Goal: Task Accomplishment & Management: Complete application form

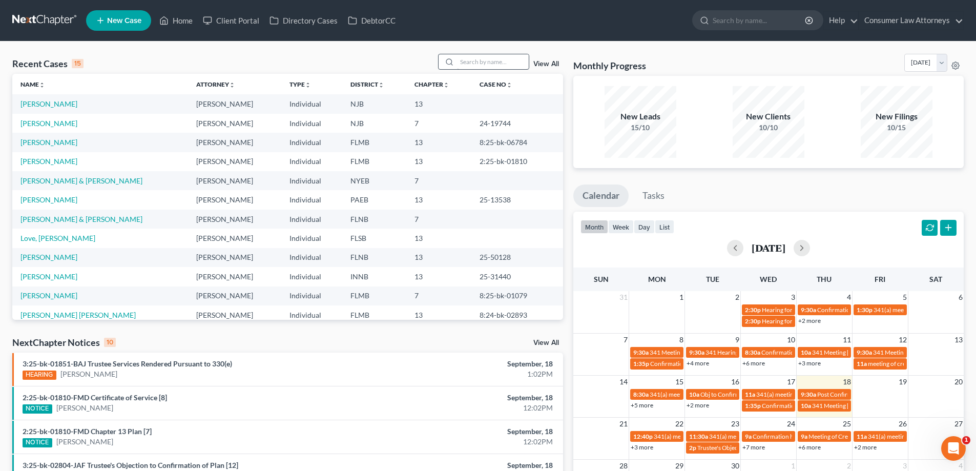
click at [517, 65] on input "search" at bounding box center [493, 61] width 72 height 15
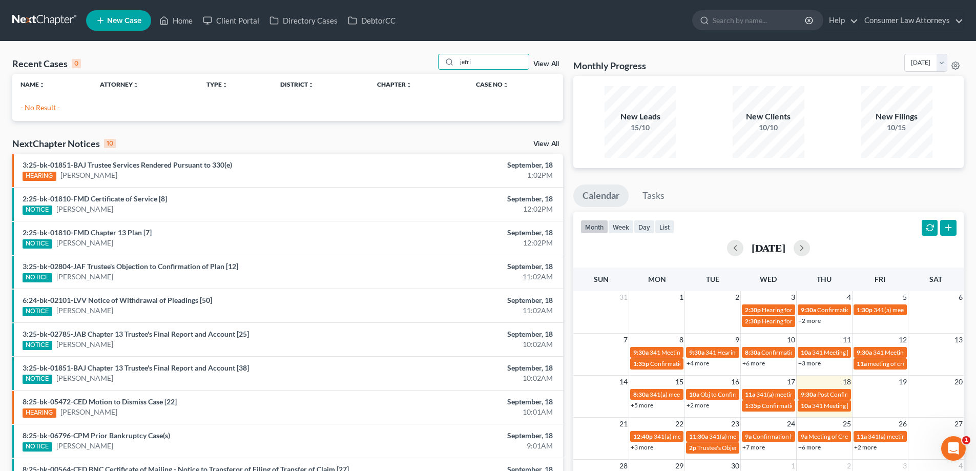
drag, startPoint x: 495, startPoint y: 63, endPoint x: 429, endPoint y: 64, distance: 65.6
click at [429, 64] on div "Recent Cases 0 jefri View All" at bounding box center [287, 64] width 551 height 20
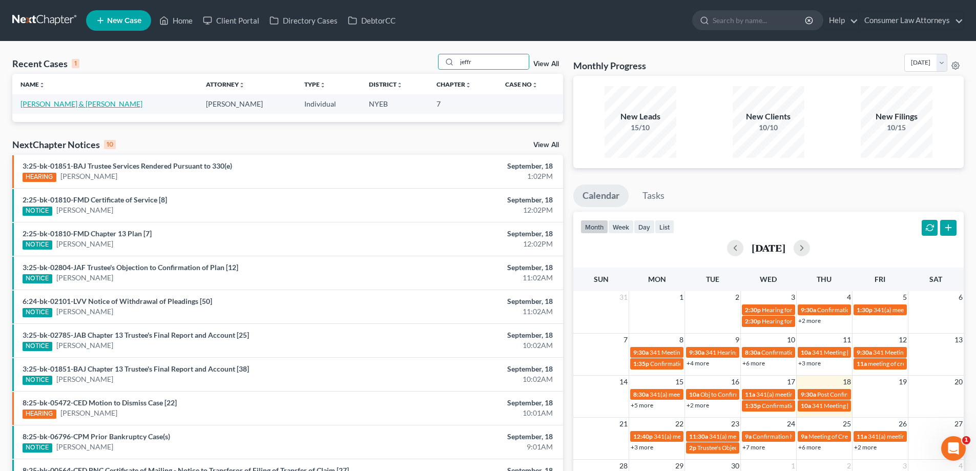
type input "jeffr"
click at [96, 105] on link "[PERSON_NAME] & [PERSON_NAME]" at bounding box center [81, 103] width 122 height 9
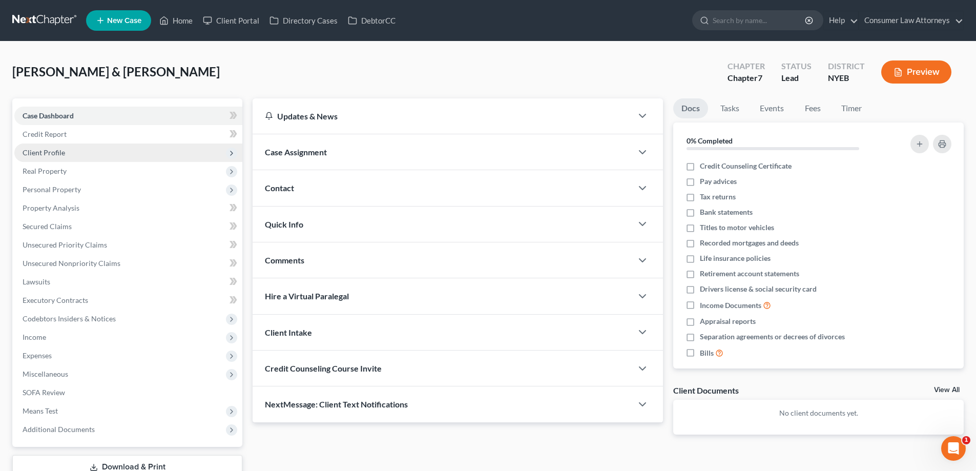
click at [47, 151] on span "Client Profile" at bounding box center [44, 152] width 43 height 9
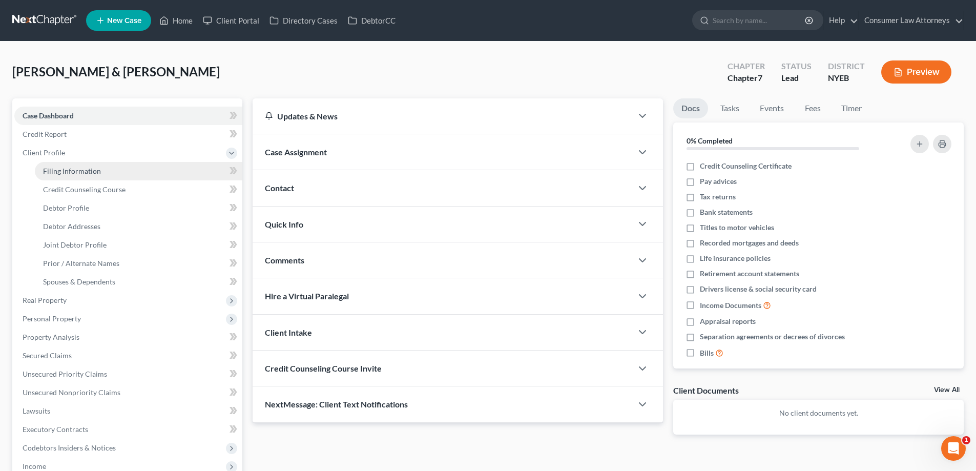
click at [75, 174] on span "Filing Information" at bounding box center [72, 171] width 58 height 9
select select "1"
select select "0"
select select "14"
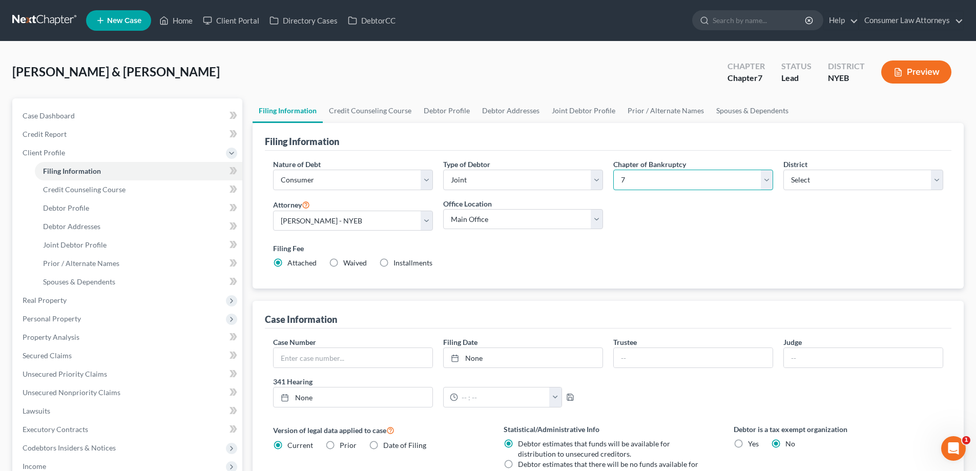
click at [650, 190] on select "Select 7 11 12 13" at bounding box center [693, 180] width 160 height 20
click at [650, 189] on select "Select 7 11 12 13" at bounding box center [693, 180] width 160 height 20
select select "3"
click at [613, 170] on select "Select 7 11 12 13" at bounding box center [693, 180] width 160 height 20
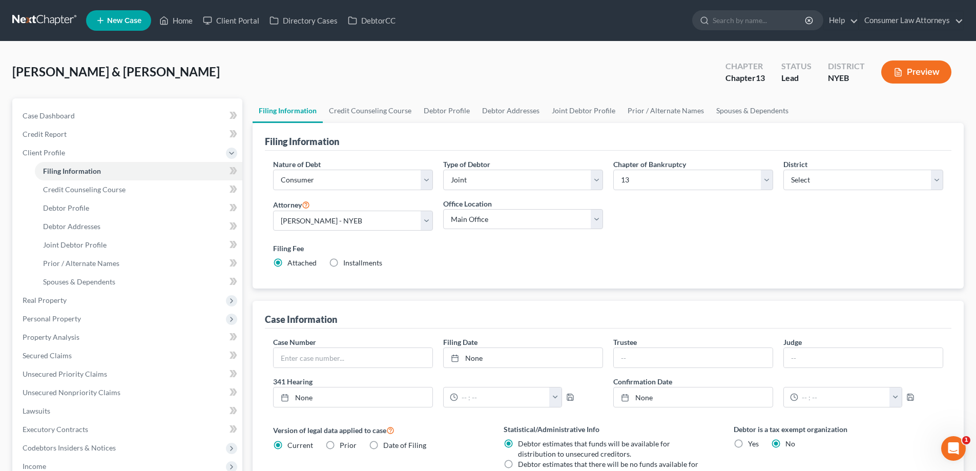
click at [675, 251] on label "Filing Fee" at bounding box center [608, 248] width 670 height 11
click at [68, 268] on link "Prior / Alternate Names" at bounding box center [139, 263] width 208 height 18
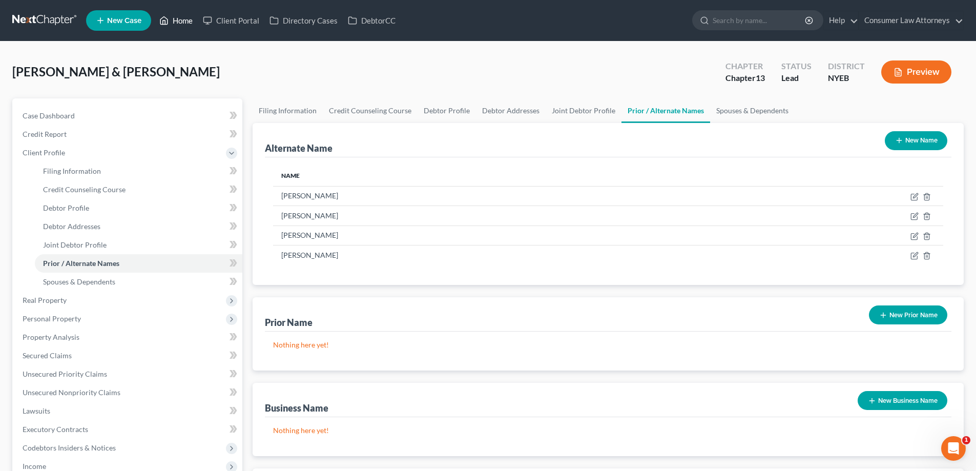
click at [184, 25] on link "Home" at bounding box center [176, 20] width 44 height 18
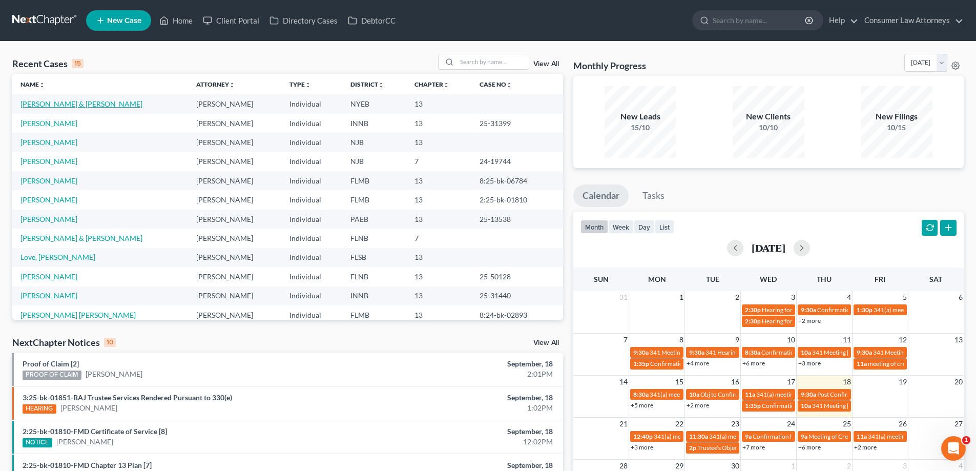
click at [98, 105] on link "[PERSON_NAME] & [PERSON_NAME]" at bounding box center [81, 103] width 122 height 9
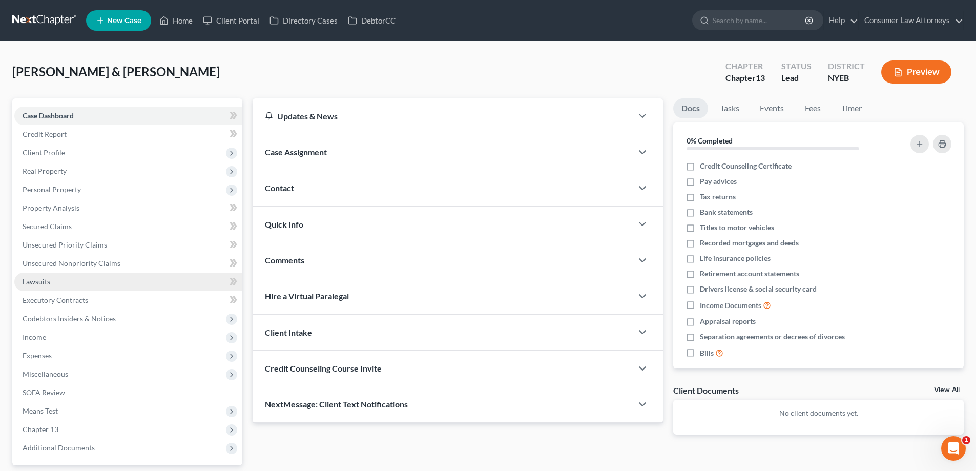
scroll to position [92, 0]
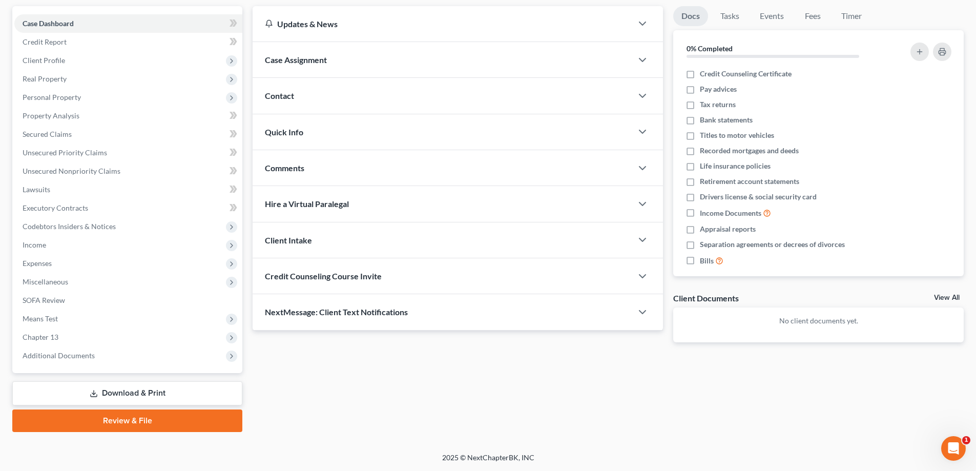
click at [133, 389] on link "Download & Print" at bounding box center [127, 393] width 230 height 24
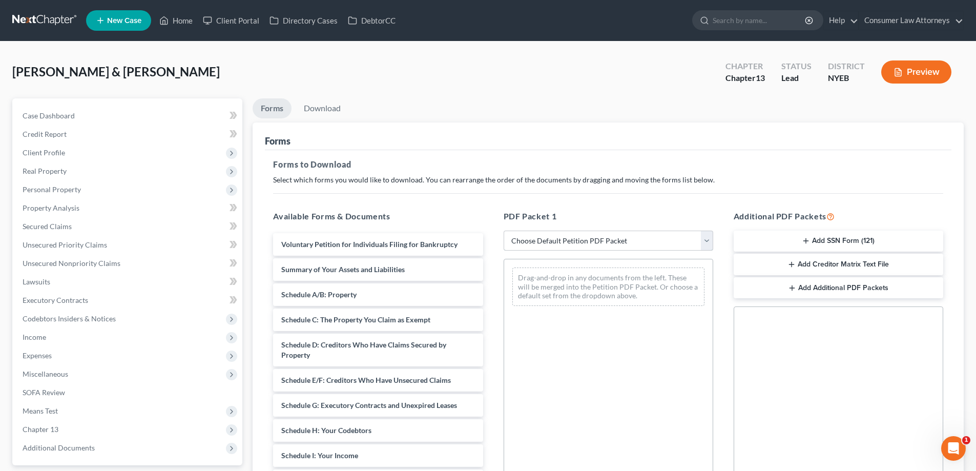
click at [567, 236] on select "Choose Default Petition PDF Packet Complete Bankruptcy Petition (all forms and …" at bounding box center [609, 241] width 210 height 20
select select "0"
click at [504, 231] on select "Choose Default Petition PDF Packet Complete Bankruptcy Petition (all forms and …" at bounding box center [609, 241] width 210 height 20
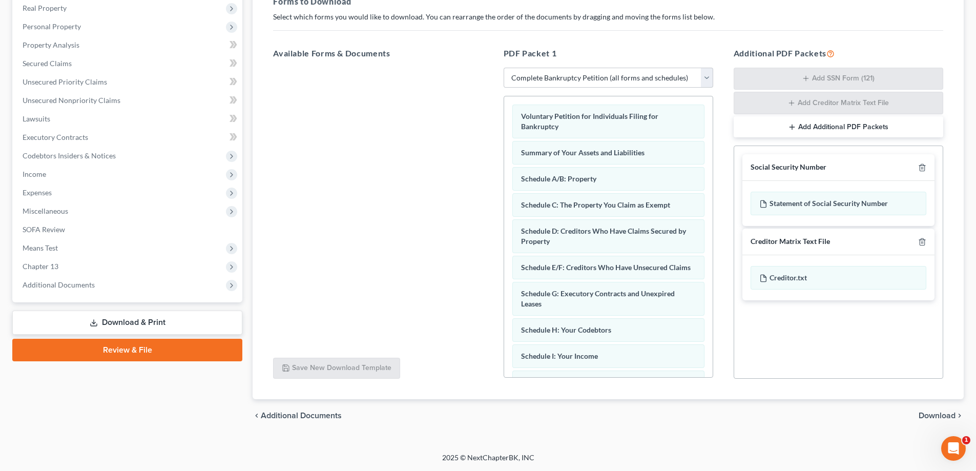
click at [946, 418] on span "Download" at bounding box center [937, 415] width 37 height 8
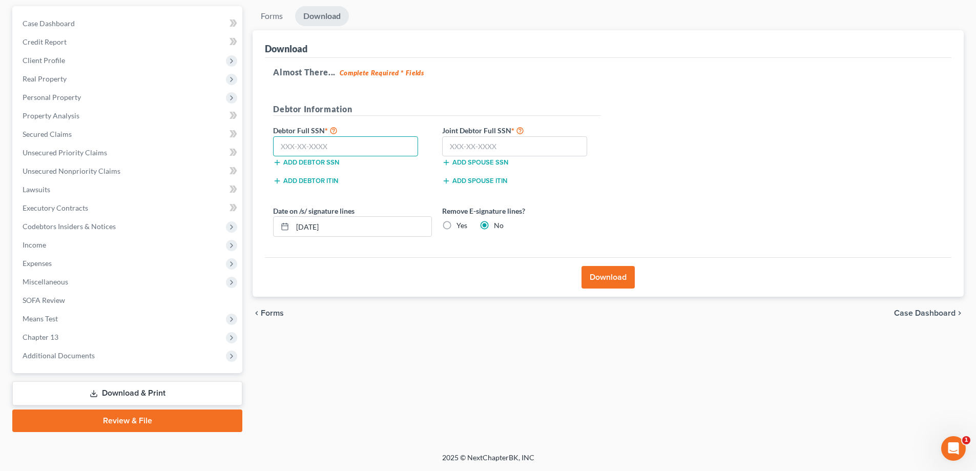
click at [333, 144] on input "text" at bounding box center [345, 146] width 145 height 20
type input "087-60-0347"
click at [459, 146] on input "text" at bounding box center [514, 146] width 145 height 20
type input "088-64-6095"
click at [602, 282] on button "Download" at bounding box center [608, 277] width 53 height 23
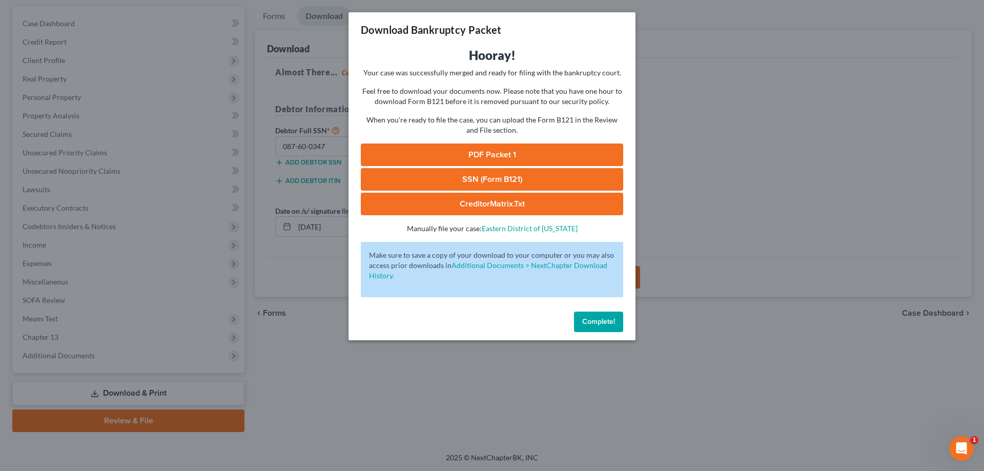
click at [451, 175] on link "SSN (Form B121)" at bounding box center [492, 179] width 262 height 23
click at [587, 320] on span "Complete!" at bounding box center [598, 321] width 33 height 9
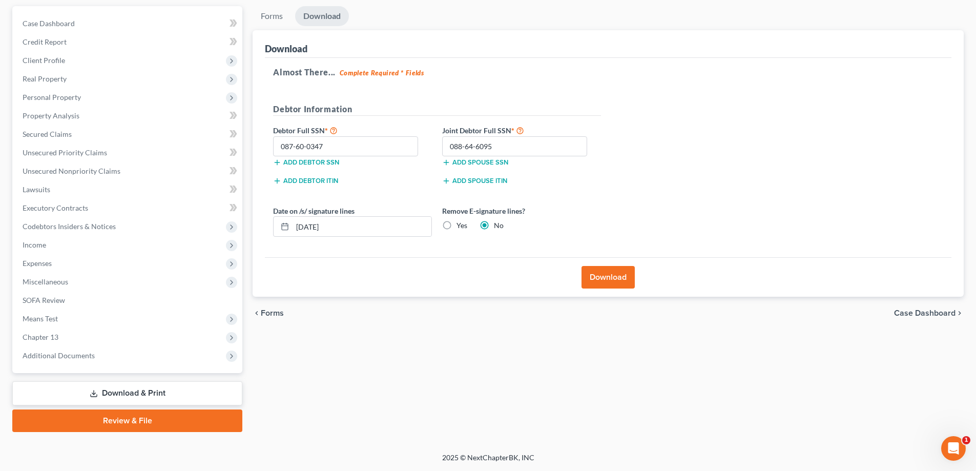
click at [128, 423] on link "Review & File" at bounding box center [127, 420] width 230 height 23
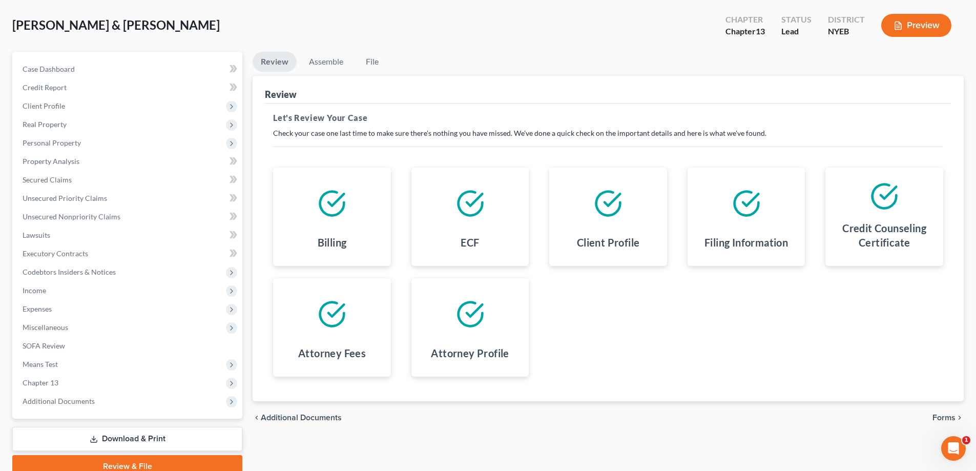
scroll to position [92, 0]
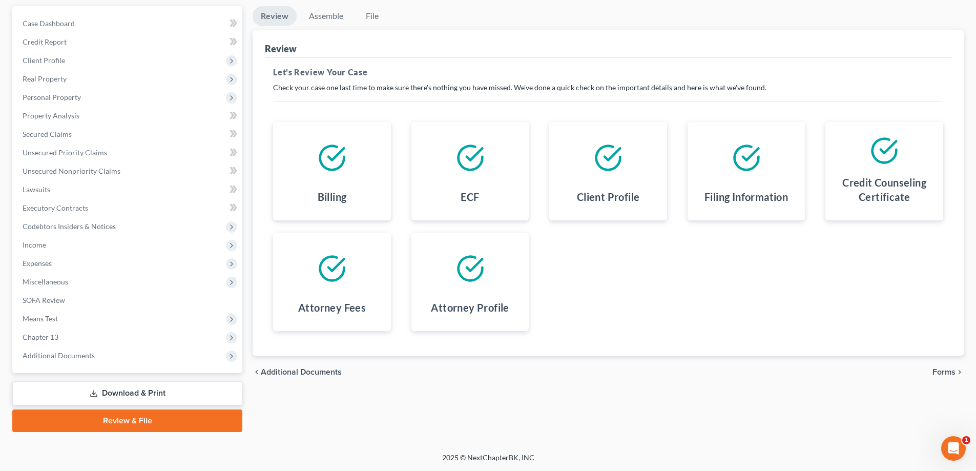
click at [944, 374] on span "Forms" at bounding box center [944, 372] width 23 height 8
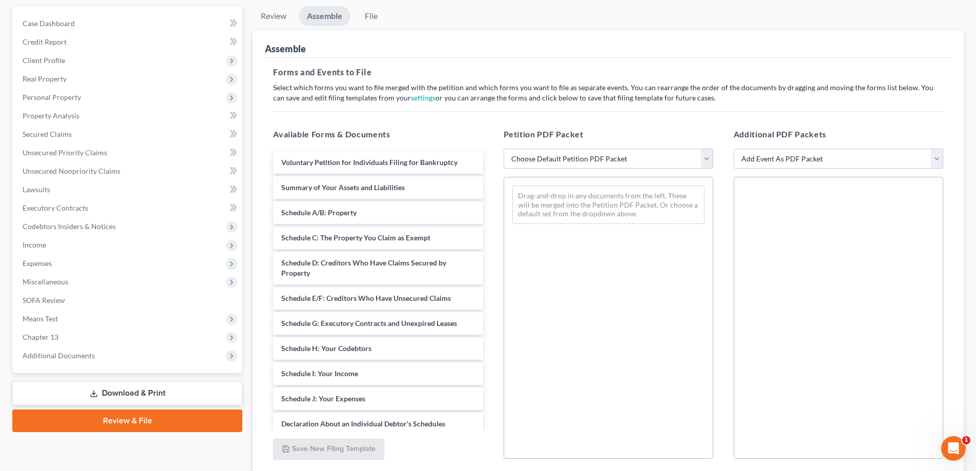
click at [585, 154] on select "Choose Default Petition PDF Packet Complete Bankruptcy Petition (all forms and …" at bounding box center [609, 159] width 210 height 20
select select "0"
click at [504, 149] on select "Choose Default Petition PDF Packet Complete Bankruptcy Petition (all forms and …" at bounding box center [609, 159] width 210 height 20
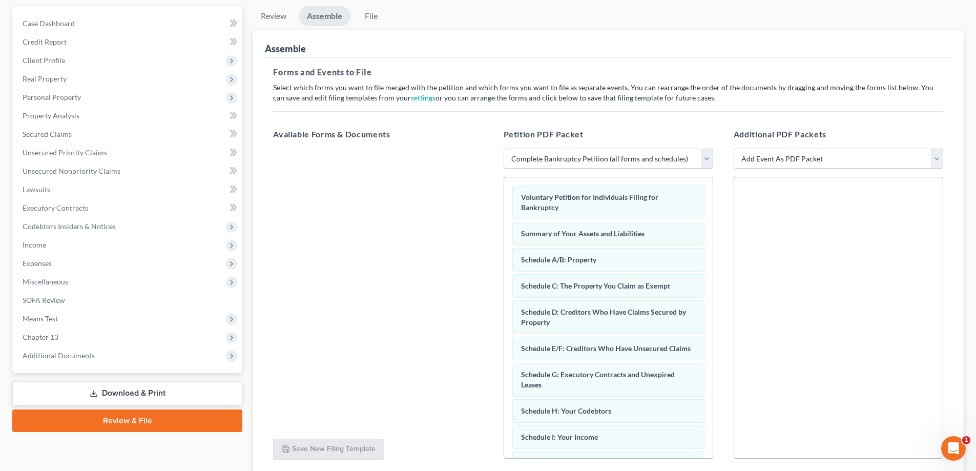
click at [863, 156] on select "Add Event As PDF Packet Certificate of Credit Counseling Employee Income Record…" at bounding box center [839, 159] width 210 height 20
select select "0"
click at [734, 149] on select "Add Event As PDF Packet Certificate of Credit Counseling Employee Income Record…" at bounding box center [839, 159] width 210 height 20
select select
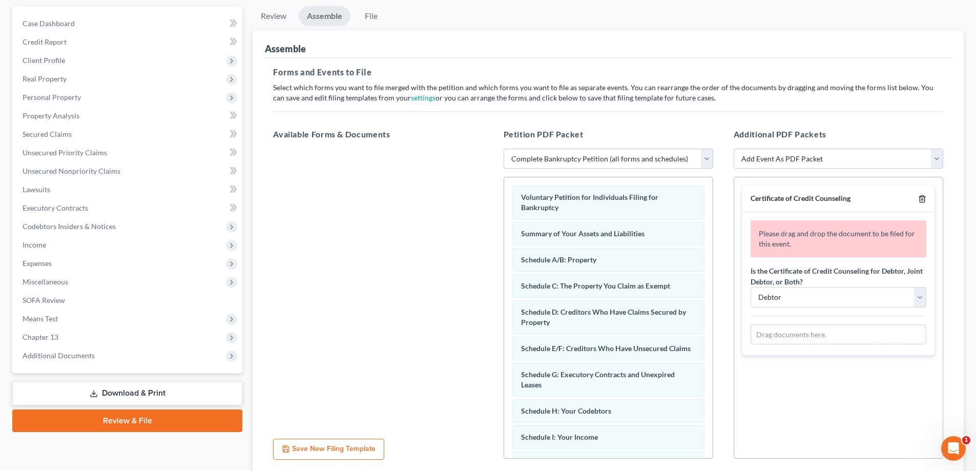
click at [921, 196] on icon "button" at bounding box center [922, 199] width 5 height 7
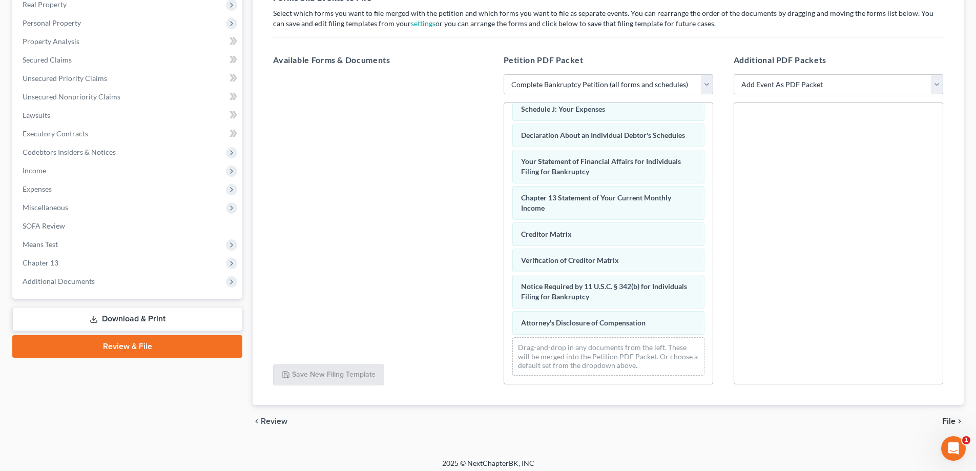
scroll to position [172, 0]
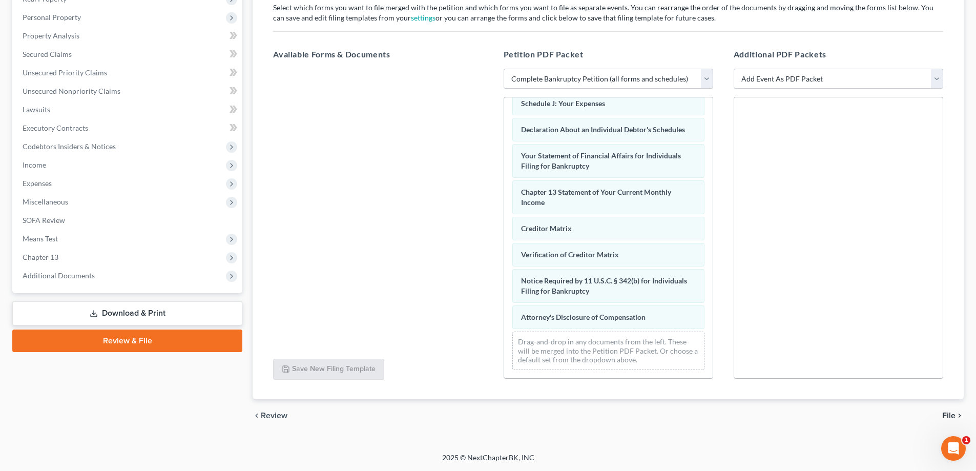
click at [945, 417] on span "File" at bounding box center [948, 415] width 13 height 8
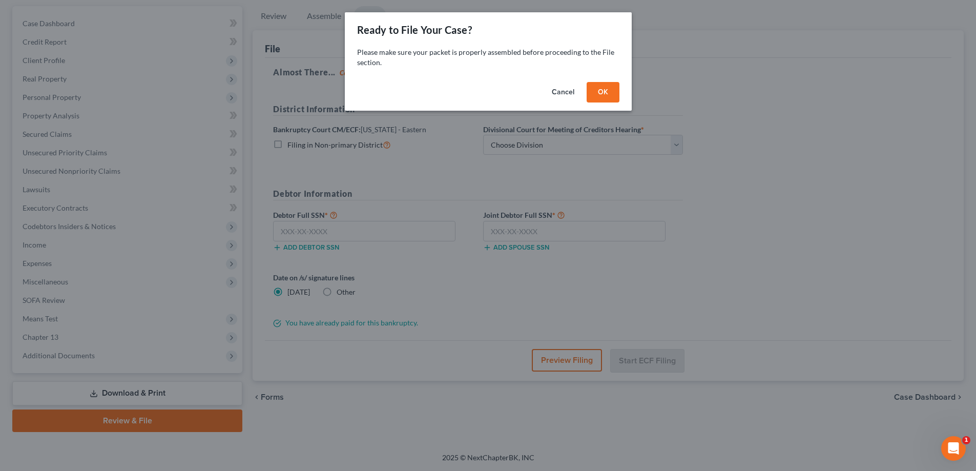
scroll to position [92, 0]
click at [605, 92] on button "OK" at bounding box center [606, 92] width 33 height 20
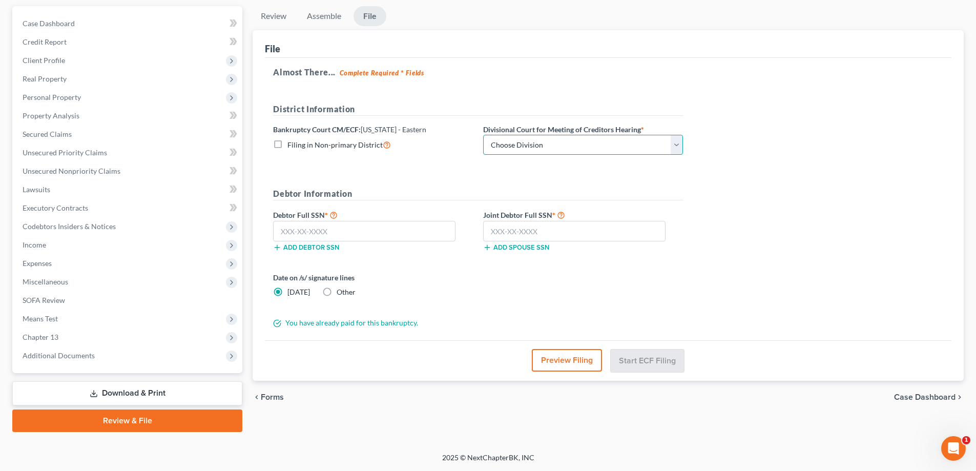
click at [516, 144] on select "Choose Division [GEOGRAPHIC_DATA]" at bounding box center [583, 145] width 200 height 20
click at [557, 152] on select "Choose Division [GEOGRAPHIC_DATA]" at bounding box center [583, 145] width 200 height 20
click at [483, 135] on select "Choose Division [GEOGRAPHIC_DATA]" at bounding box center [583, 145] width 200 height 20
click at [693, 179] on div "Almost There... Complete Required * Fields District Information Bankruptcy Cour…" at bounding box center [608, 199] width 687 height 283
click at [551, 151] on select "Choose Division [GEOGRAPHIC_DATA]" at bounding box center [583, 145] width 200 height 20
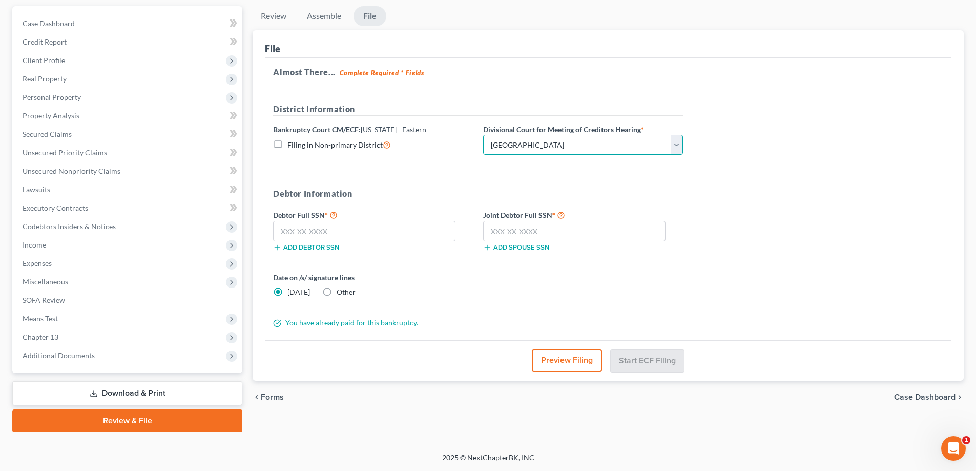
select select "1"
click at [483, 135] on select "Choose Division [GEOGRAPHIC_DATA]" at bounding box center [583, 145] width 200 height 20
click at [307, 218] on label "Debtor Full SSN *" at bounding box center [373, 215] width 210 height 12
click at [309, 226] on input "text" at bounding box center [364, 231] width 182 height 20
type input "087-60-0347"
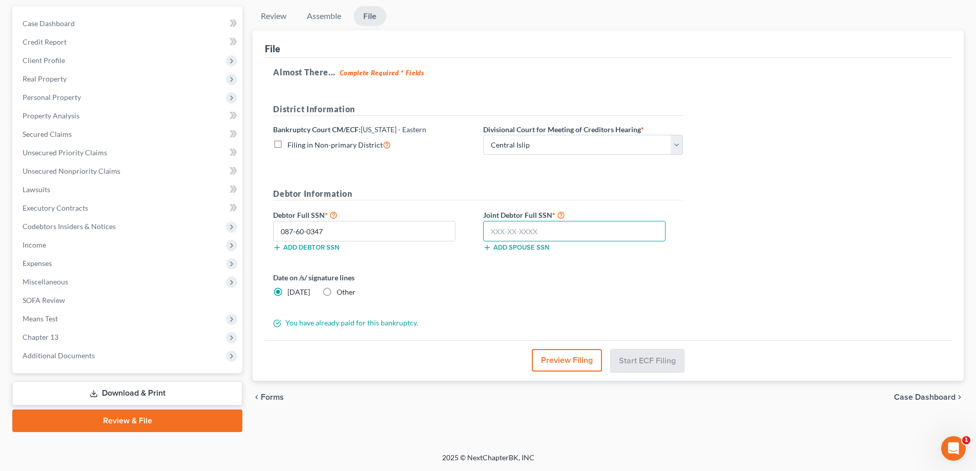
click at [586, 232] on input "text" at bounding box center [574, 231] width 182 height 20
type input "088-64-6095"
click at [630, 267] on form "District Information Bankruptcy Court CM/ECF: [US_STATE] - Eastern Filing in No…" at bounding box center [478, 215] width 410 height 225
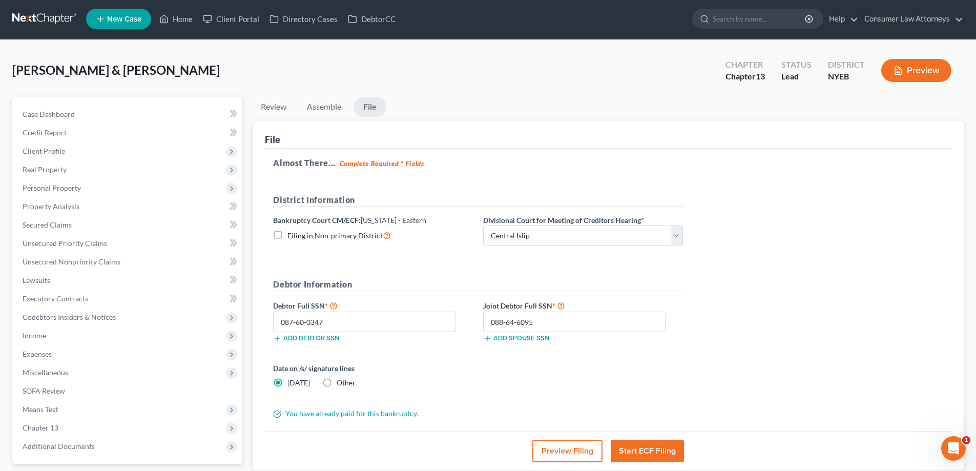
scroll to position [0, 0]
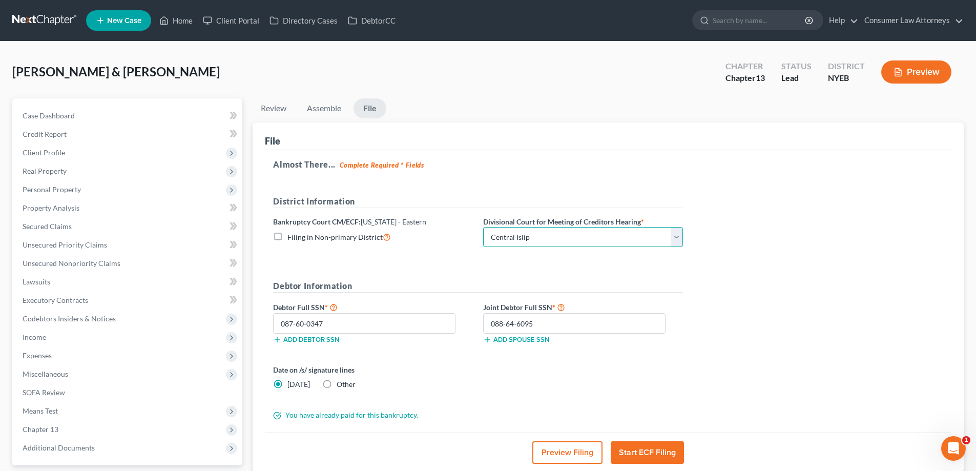
click at [559, 231] on select "Choose Division [GEOGRAPHIC_DATA]" at bounding box center [583, 237] width 200 height 20
select select "0"
click at [483, 227] on select "Choose Division [GEOGRAPHIC_DATA]" at bounding box center [583, 237] width 200 height 20
click at [604, 193] on div "Almost There... Complete Required * Fields District Information Bankruptcy Cour…" at bounding box center [608, 291] width 687 height 283
click at [646, 458] on button "Start ECF Filing" at bounding box center [647, 452] width 73 height 23
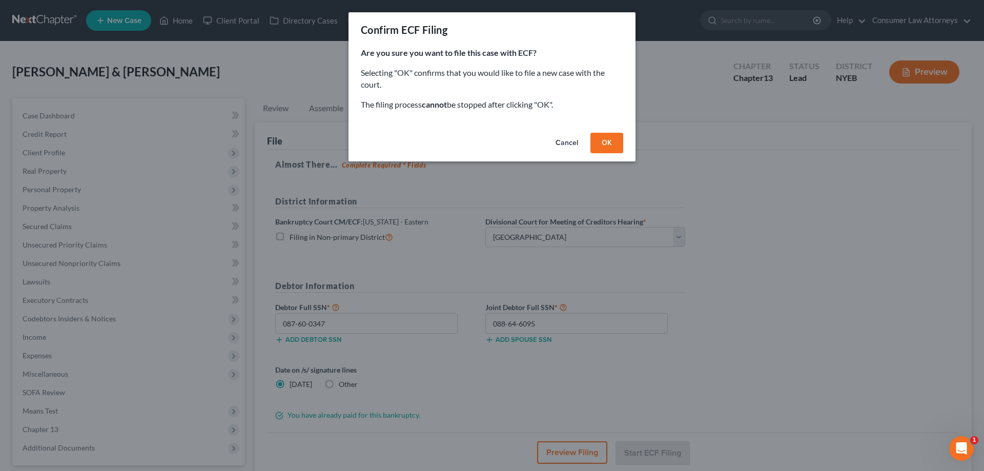
click at [612, 144] on button "OK" at bounding box center [606, 143] width 33 height 20
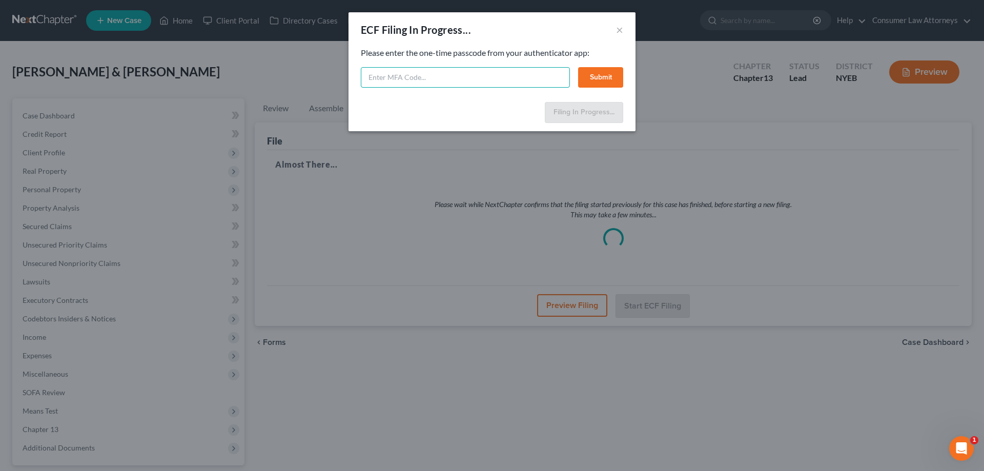
click at [412, 82] on input "text" at bounding box center [465, 77] width 209 height 20
type input "272791"
click at [595, 75] on button "Submit" at bounding box center [600, 77] width 45 height 20
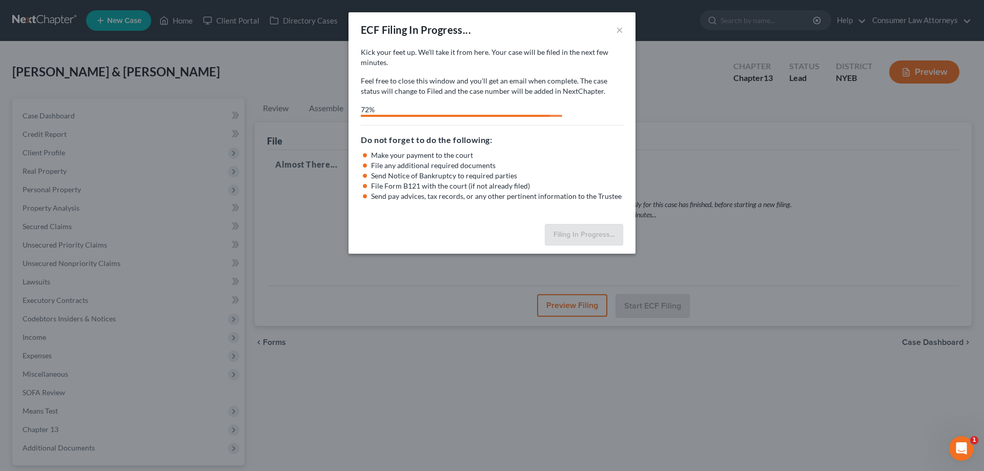
select select "0"
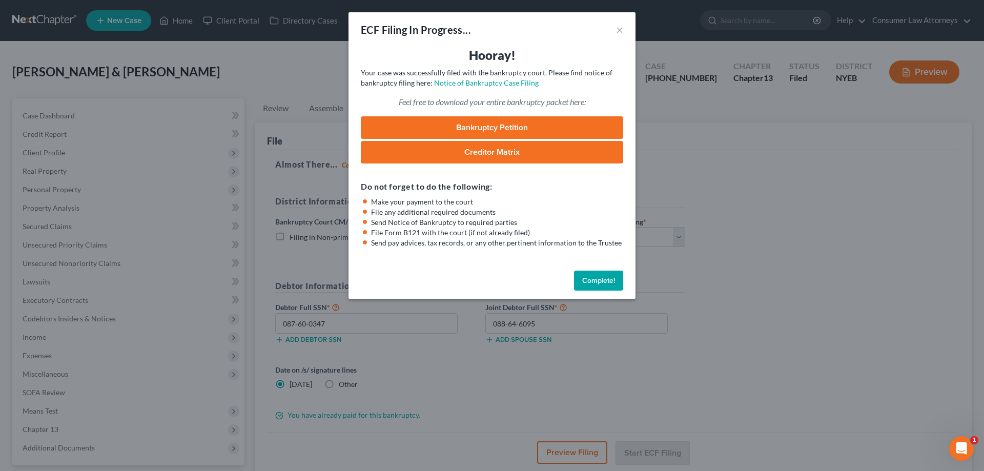
click at [609, 280] on button "Complete!" at bounding box center [598, 281] width 49 height 20
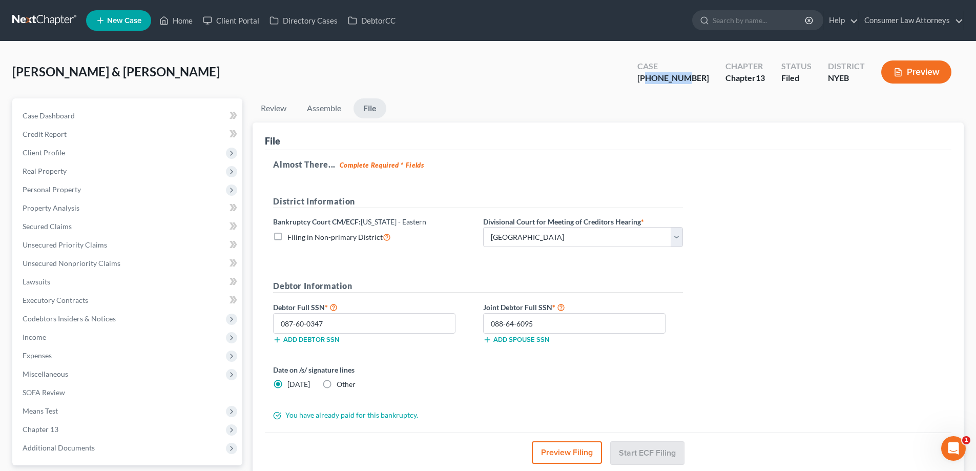
drag, startPoint x: 700, startPoint y: 80, endPoint x: 675, endPoint y: 80, distance: 24.6
click at [675, 80] on div "Case [PHONE_NUMBER]" at bounding box center [673, 73] width 88 height 30
copy div "25-44498"
click at [184, 25] on link "Home" at bounding box center [176, 20] width 44 height 18
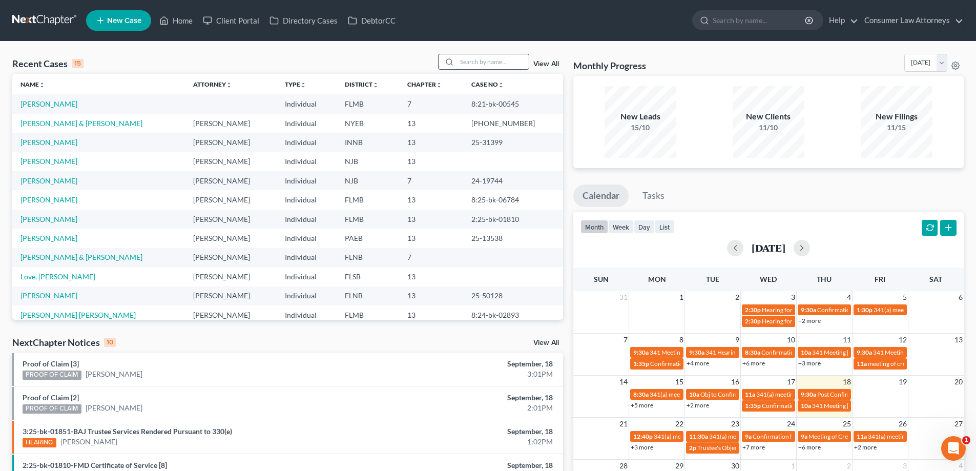
click at [481, 64] on input "search" at bounding box center [493, 61] width 72 height 15
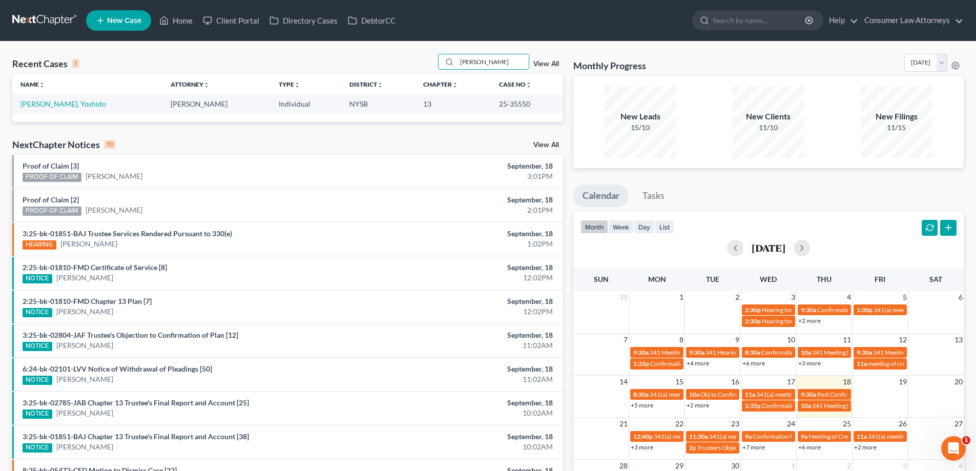
drag, startPoint x: 498, startPoint y: 65, endPoint x: 432, endPoint y: 63, distance: 65.1
click at [432, 63] on div "Recent Cases 1 [PERSON_NAME] View All" at bounding box center [287, 64] width 551 height 20
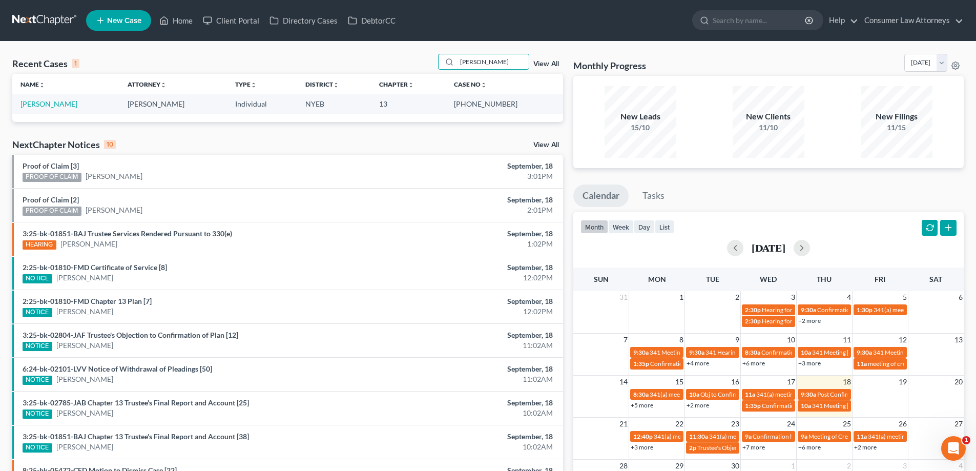
type input "[PERSON_NAME]"
drag, startPoint x: 524, startPoint y: 106, endPoint x: 490, endPoint y: 105, distance: 34.3
click at [490, 105] on td "[PHONE_NUMBER]" at bounding box center [504, 103] width 117 height 19
copy td "25-42504"
